Goal: Task Accomplishment & Management: Manage account settings

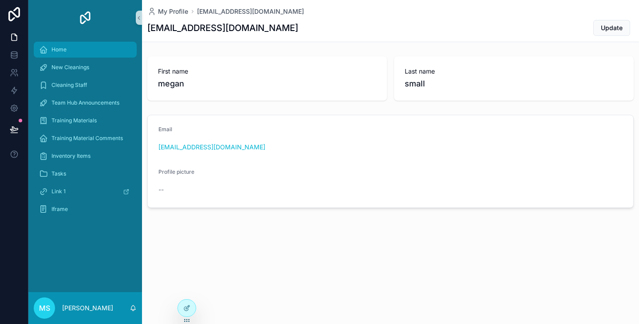
click at [54, 49] on span "Home" at bounding box center [58, 49] width 15 height 7
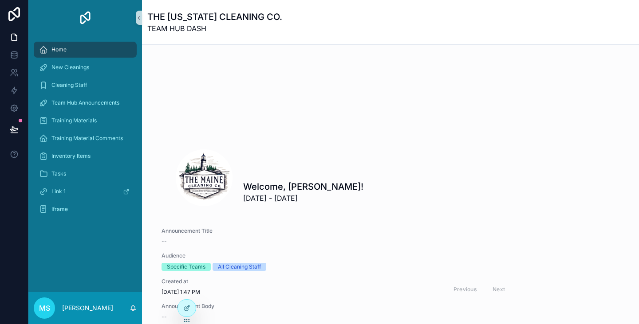
scroll to position [41, 0]
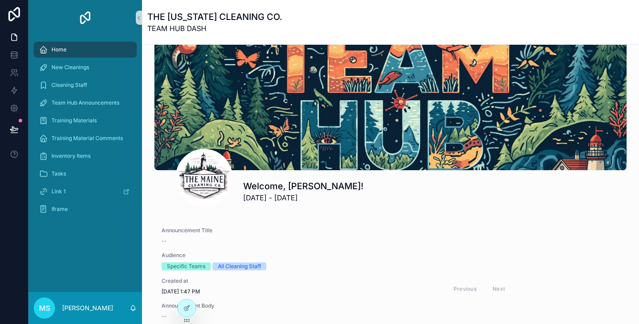
click at [250, 18] on h1 "THE [US_STATE] CLEANING CO." at bounding box center [214, 17] width 135 height 12
click at [193, 308] on div at bounding box center [187, 308] width 18 height 17
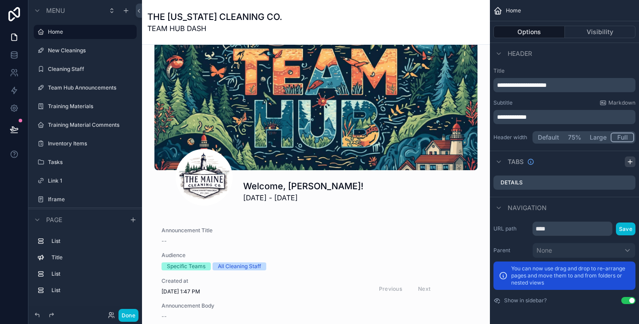
click at [628, 161] on icon "scrollable content" at bounding box center [629, 161] width 7 height 7
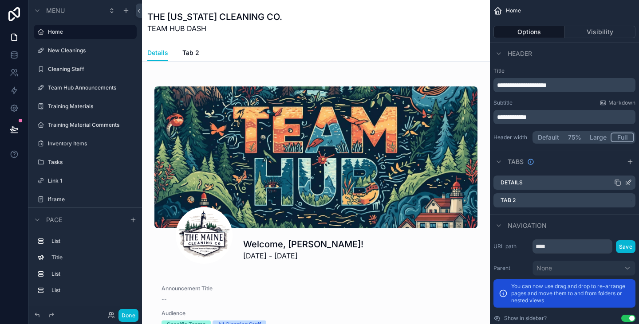
click at [536, 181] on div "Details" at bounding box center [564, 183] width 142 height 14
click at [628, 182] on icon "scrollable content" at bounding box center [628, 182] width 7 height 7
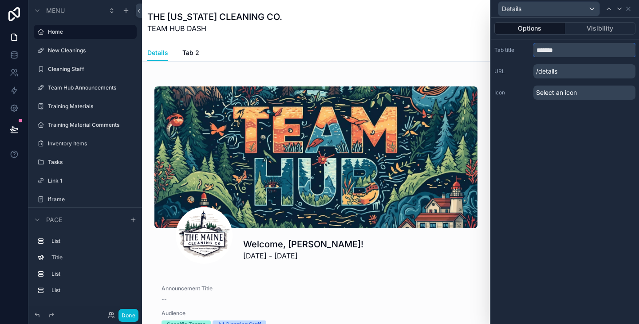
click at [577, 47] on input "*******" at bounding box center [584, 50] width 102 height 14
type textarea "*******"
click at [577, 47] on input "*******" at bounding box center [584, 50] width 102 height 14
type input "*"
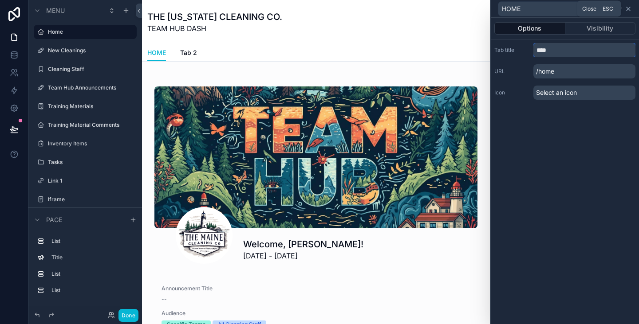
type input "****"
click at [631, 8] on icon at bounding box center [628, 8] width 7 height 7
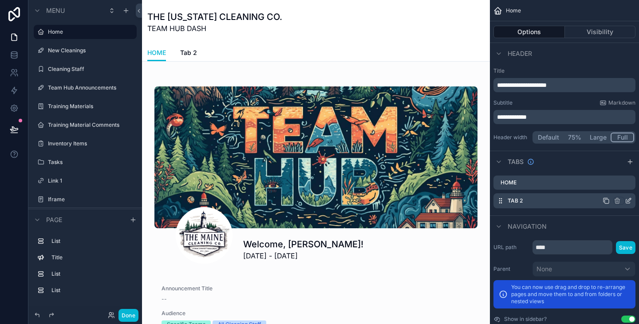
click at [627, 202] on icon "scrollable content" at bounding box center [628, 200] width 7 height 7
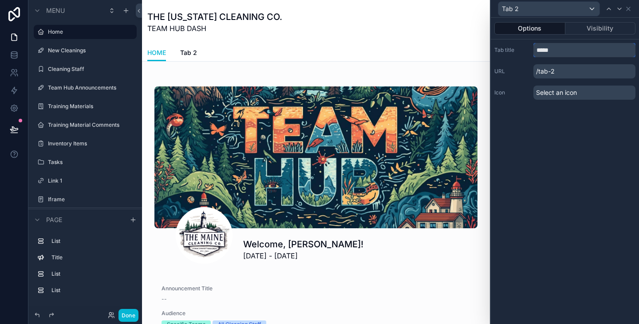
click at [594, 52] on input "*****" at bounding box center [584, 50] width 102 height 14
type input "**********"
click at [578, 92] on div "Select an icon" at bounding box center [584, 93] width 102 height 14
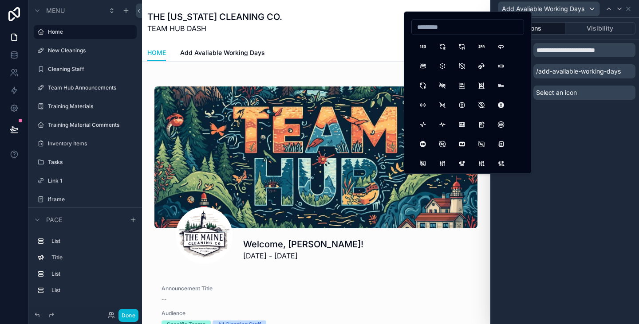
click at [441, 32] on input at bounding box center [468, 27] width 112 height 12
type input "*"
type input "*****"
click at [497, 46] on button "CalendarClock" at bounding box center [501, 47] width 16 height 16
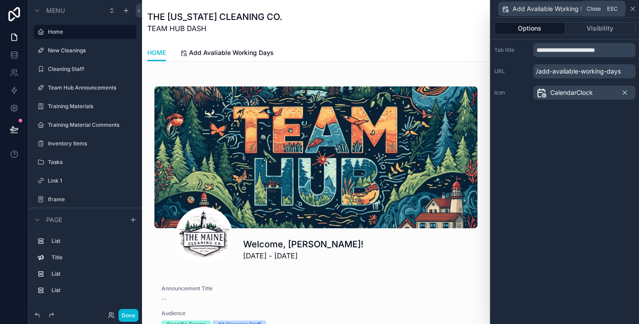
click at [635, 8] on icon at bounding box center [632, 8] width 7 height 7
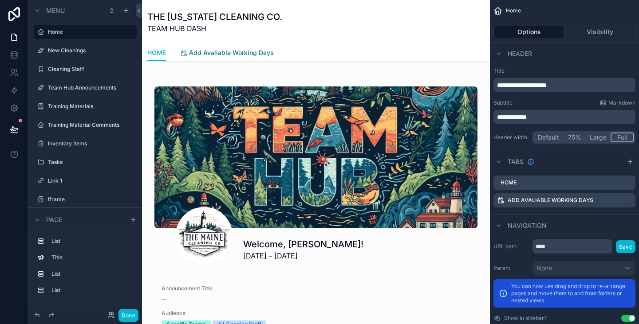
click at [261, 52] on span "Add Avaliable Working Days" at bounding box center [231, 52] width 85 height 9
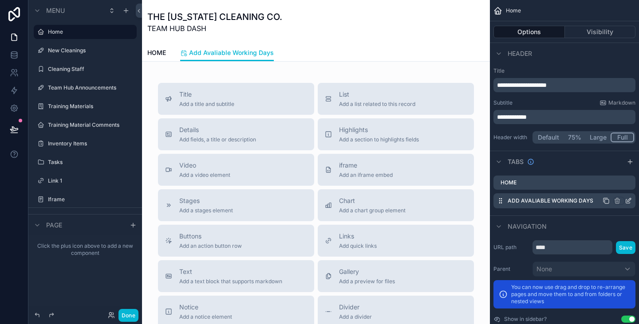
click at [629, 201] on icon "scrollable content" at bounding box center [629, 200] width 4 height 4
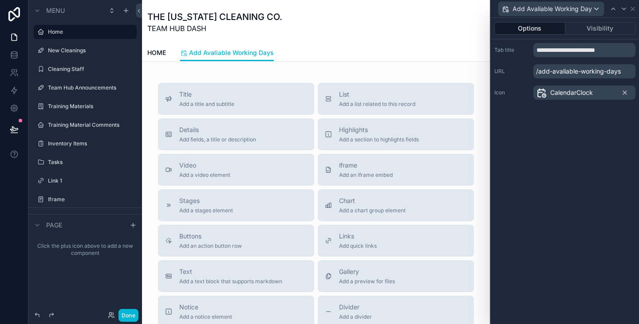
click at [582, 73] on p "/add-avaliable-working-days" at bounding box center [584, 71] width 102 height 14
click at [591, 29] on button "Visibility" at bounding box center [600, 28] width 71 height 12
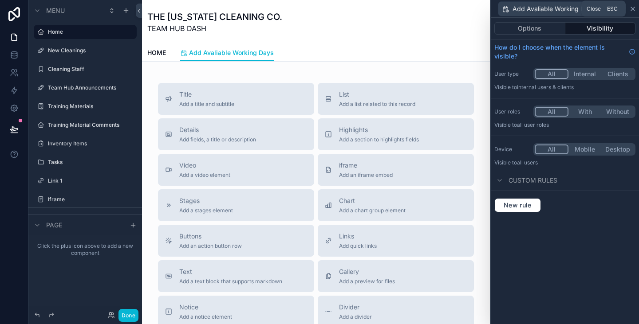
click at [631, 11] on icon at bounding box center [632, 8] width 7 height 7
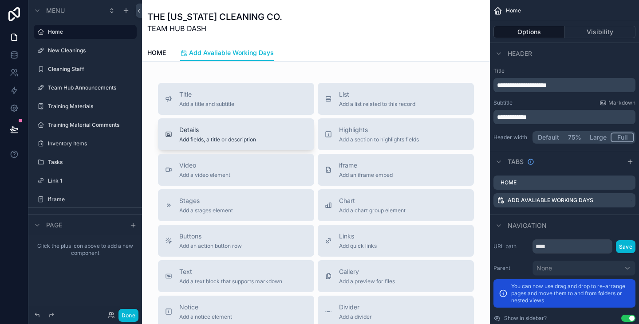
click at [248, 131] on span "Details" at bounding box center [217, 130] width 77 height 9
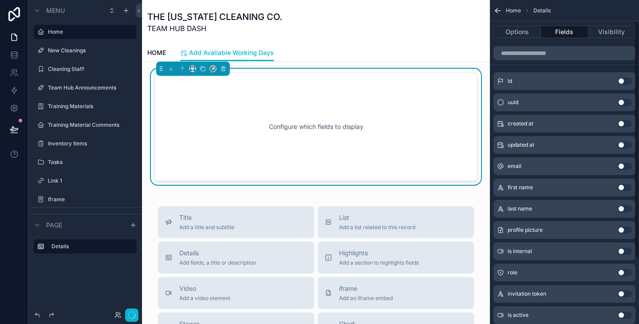
scroll to position [30, 0]
click at [523, 33] on button "Options" at bounding box center [516, 32] width 47 height 12
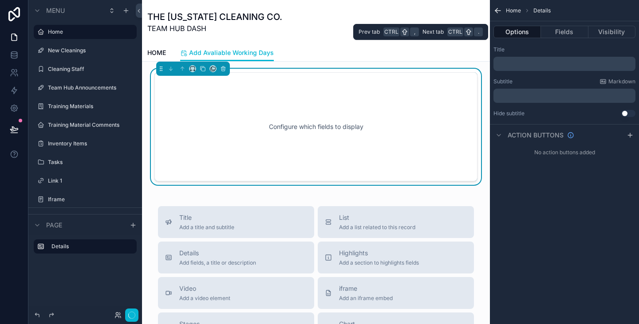
scroll to position [0, 0]
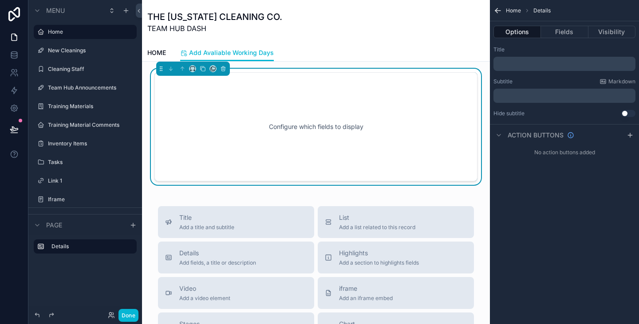
click at [573, 66] on p "﻿" at bounding box center [565, 63] width 137 height 7
click at [562, 37] on button "Fields" at bounding box center [564, 32] width 47 height 12
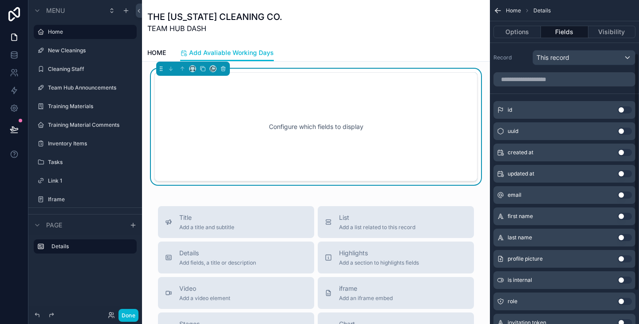
scroll to position [118, 0]
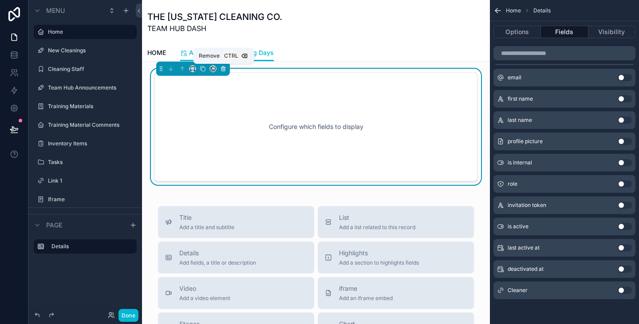
click at [225, 69] on icon "scrollable content" at bounding box center [223, 69] width 6 height 6
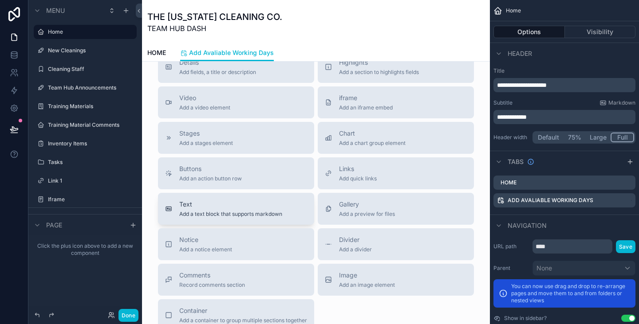
scroll to position [68, 0]
click at [163, 48] on link "HOME" at bounding box center [156, 54] width 19 height 18
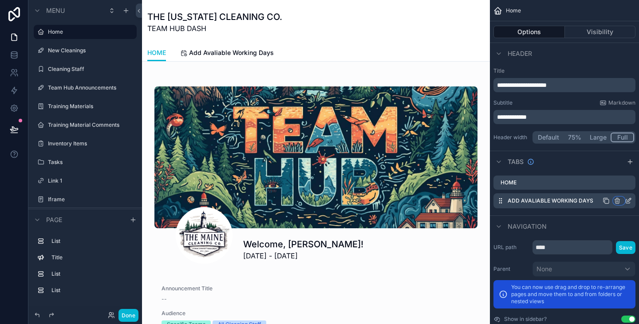
click at [618, 201] on icon "scrollable content" at bounding box center [618, 202] width 0 height 2
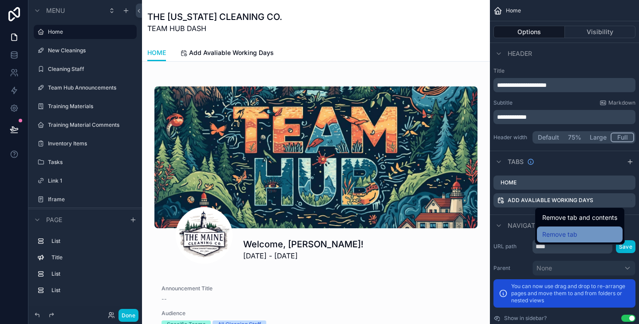
click at [569, 230] on span "Remove tab" at bounding box center [559, 234] width 35 height 11
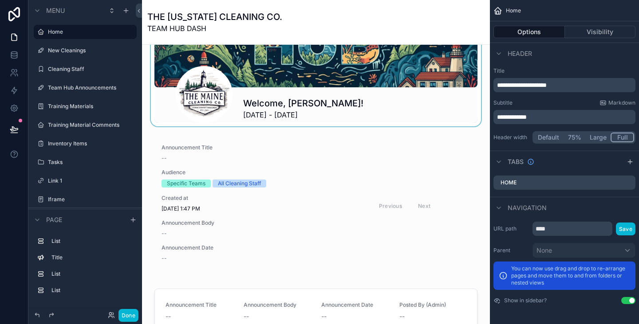
scroll to position [125, 0]
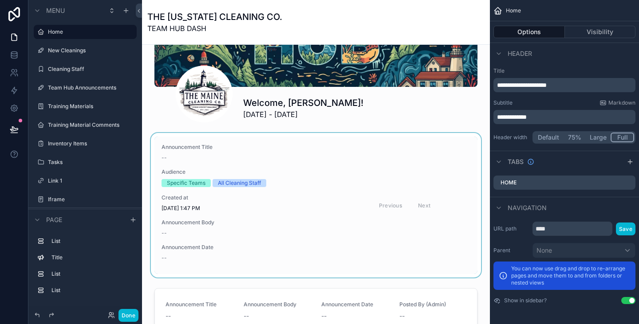
click at [305, 158] on div "scrollable content" at bounding box center [316, 205] width 334 height 145
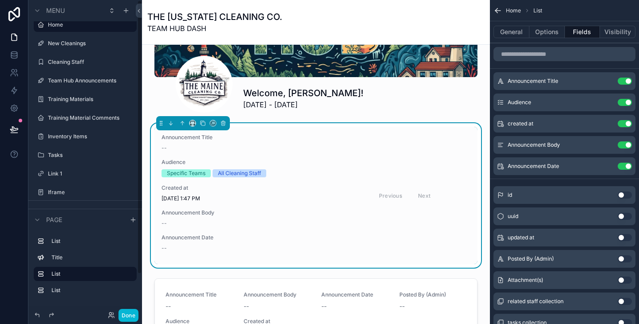
scroll to position [0, 0]
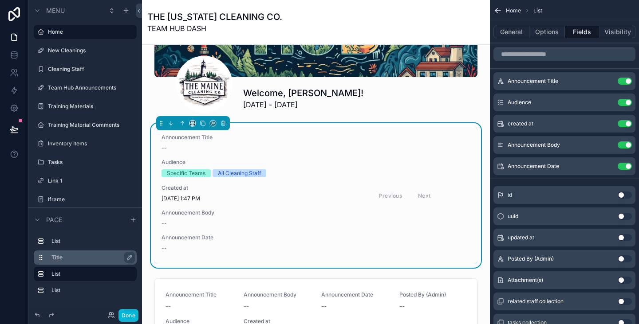
click at [66, 260] on label "Title" at bounding box center [90, 257] width 78 height 7
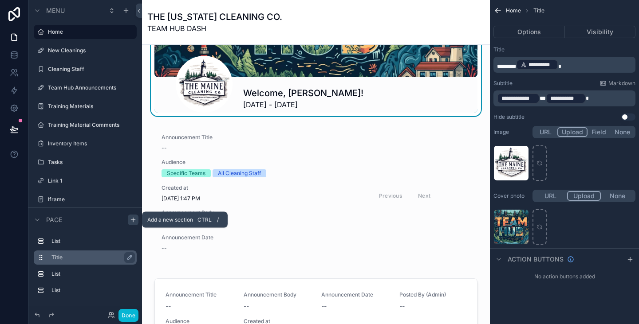
click at [131, 222] on icon "scrollable content" at bounding box center [133, 219] width 7 height 7
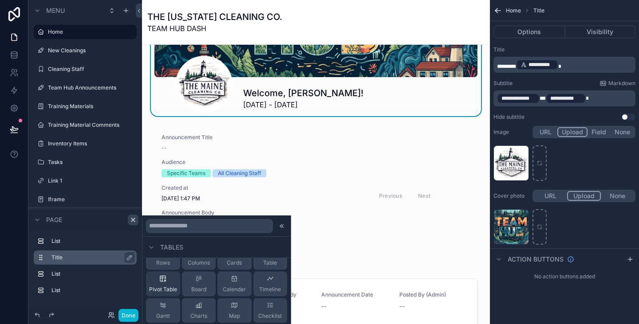
scroll to position [176, 0]
click at [170, 283] on div "Pivot Table" at bounding box center [163, 285] width 34 height 25
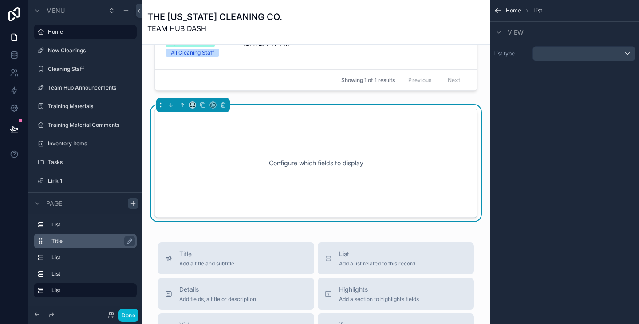
scroll to position [425, 0]
click at [571, 48] on div "scrollable content" at bounding box center [584, 54] width 102 height 14
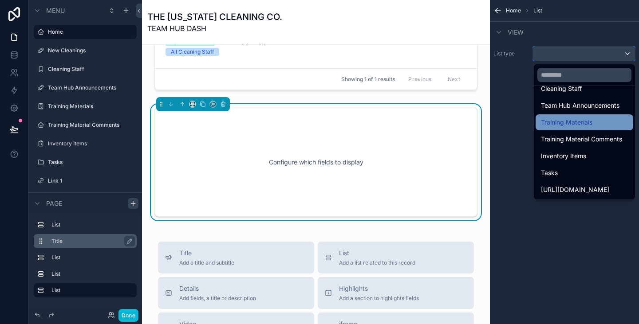
scroll to position [0, 0]
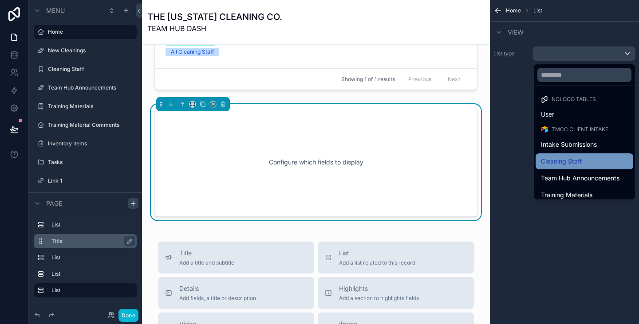
click at [541, 160] on div "Cleaning Staff" at bounding box center [584, 161] width 87 height 11
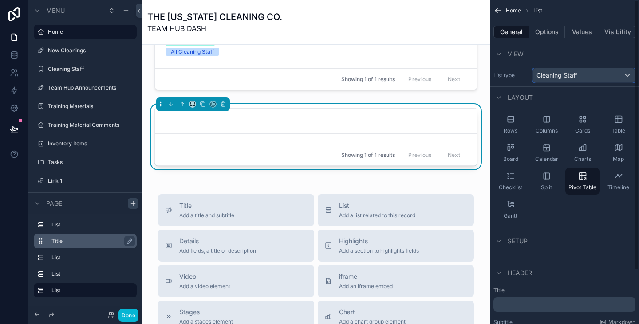
click at [565, 73] on span "Cleaning Staff" at bounding box center [556, 75] width 41 height 9
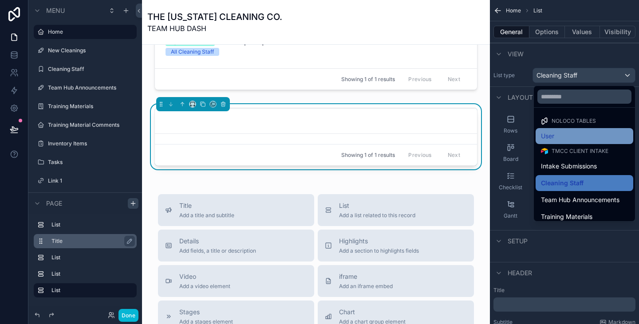
click at [541, 133] on div "User" at bounding box center [584, 136] width 87 height 11
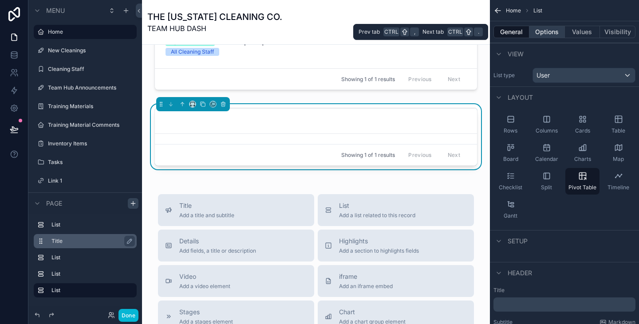
click at [549, 34] on button "Options" at bounding box center [546, 32] width 35 height 12
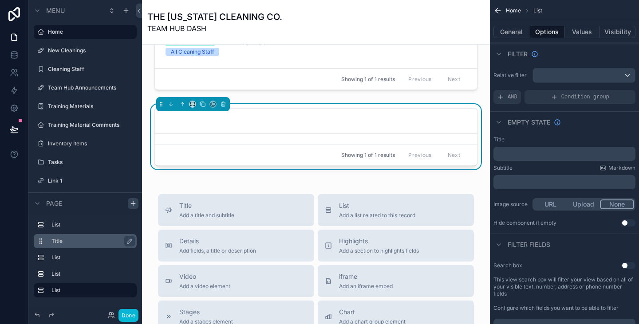
click at [541, 154] on p "﻿" at bounding box center [565, 153] width 137 height 7
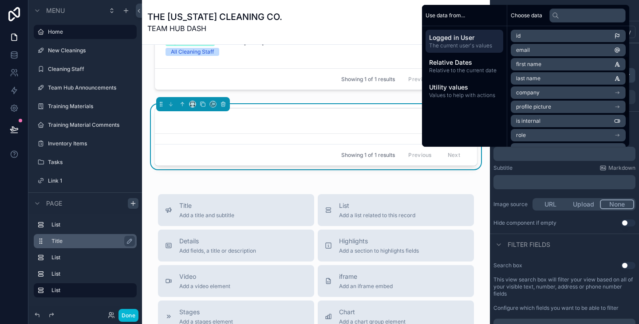
scroll to position [112, 0]
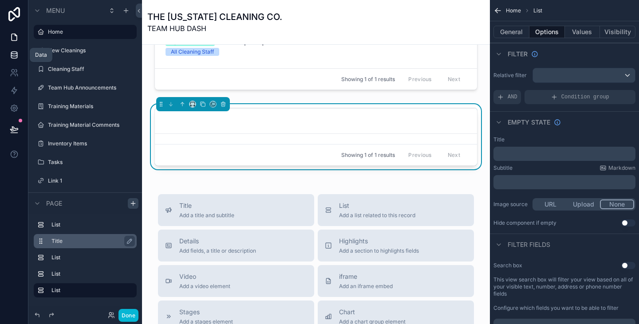
click at [19, 56] on link at bounding box center [14, 55] width 28 height 18
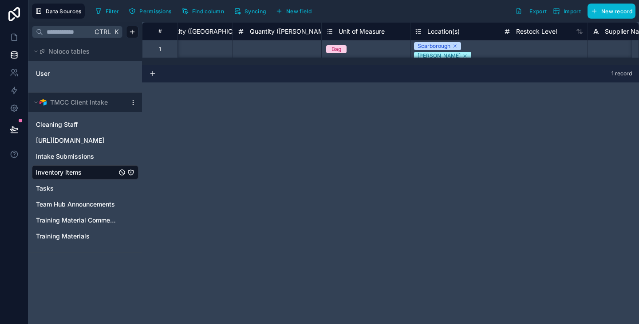
scroll to position [2, 300]
click at [260, 8] on span "Syncing" at bounding box center [254, 11] width 21 height 7
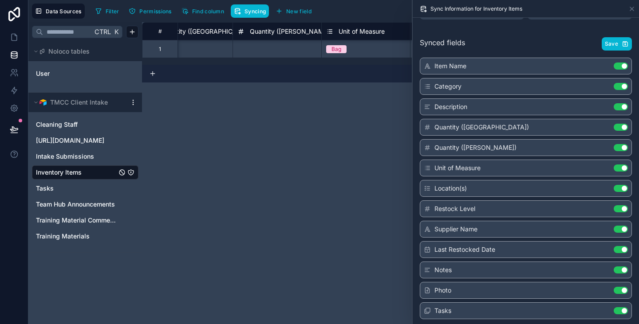
scroll to position [63, 0]
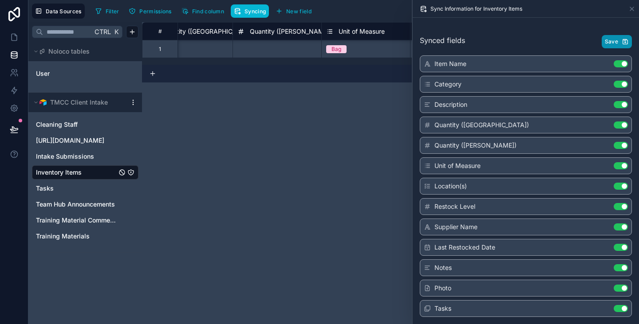
click at [614, 44] on button "Save" at bounding box center [617, 41] width 30 height 13
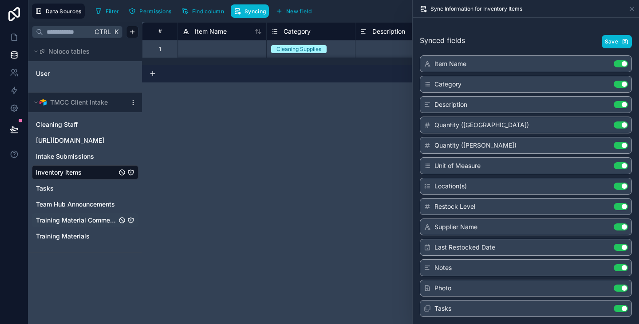
click at [76, 220] on span "Training Material Comments" at bounding box center [76, 220] width 81 height 9
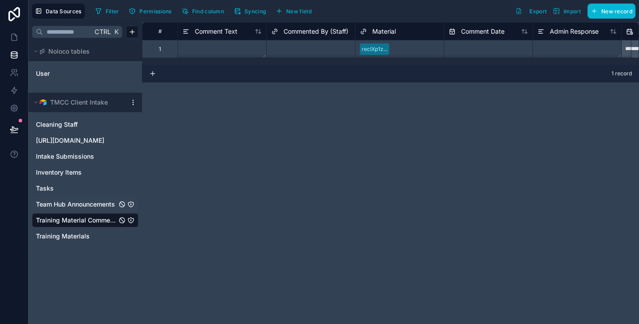
click at [98, 205] on span "Team Hub Announcements" at bounding box center [75, 204] width 79 height 9
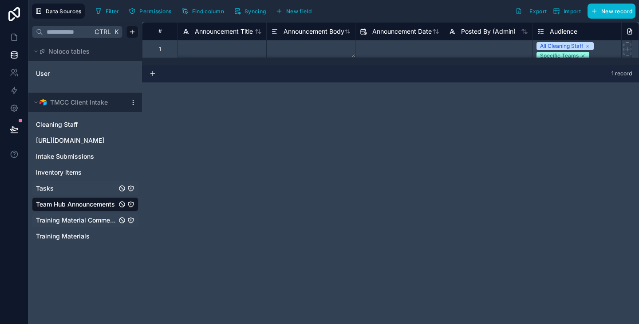
click at [88, 187] on link "Tasks" at bounding box center [76, 188] width 81 height 9
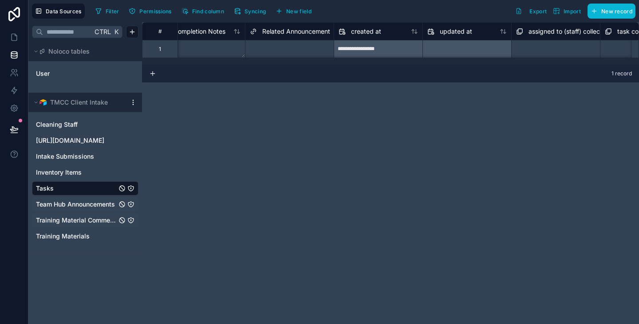
scroll to position [0, 821]
click at [71, 173] on span "Inventory Items" at bounding box center [59, 172] width 46 height 9
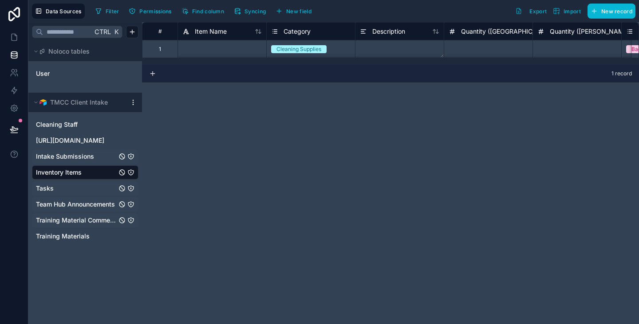
click at [69, 157] on span "Intake Submissions" at bounding box center [65, 156] width 58 height 9
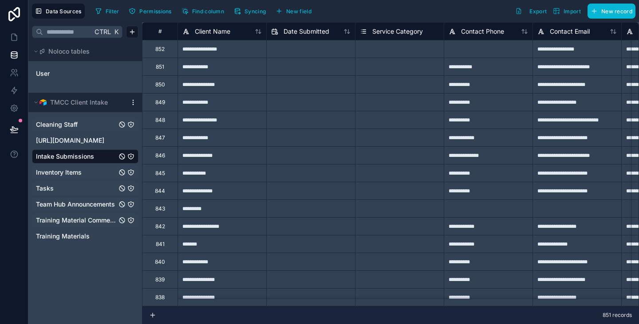
click at [71, 126] on span "Cleaning Staff" at bounding box center [57, 124] width 42 height 9
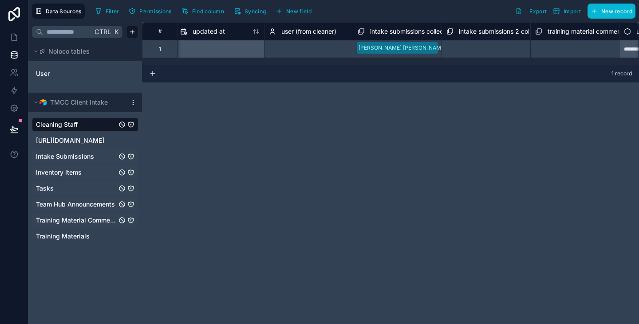
scroll to position [0, 1314]
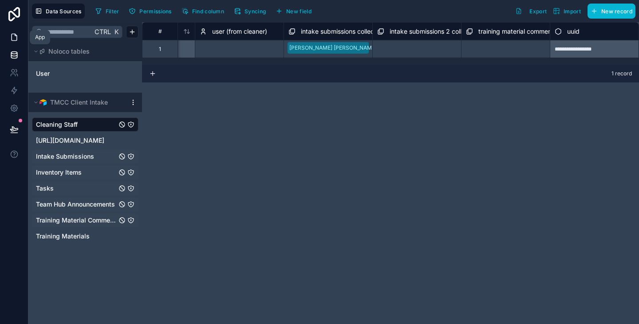
click at [15, 38] on icon at bounding box center [14, 37] width 9 height 9
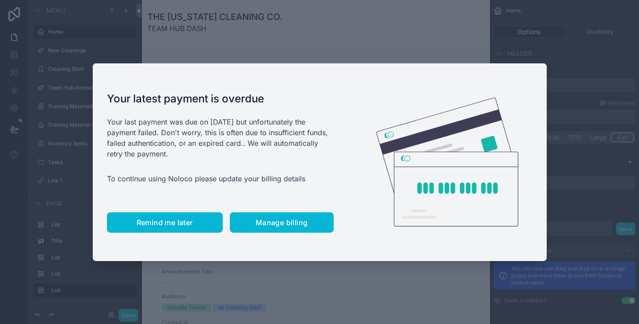
click at [189, 227] on span "Remind me later" at bounding box center [165, 222] width 56 height 9
